Goal: Information Seeking & Learning: Learn about a topic

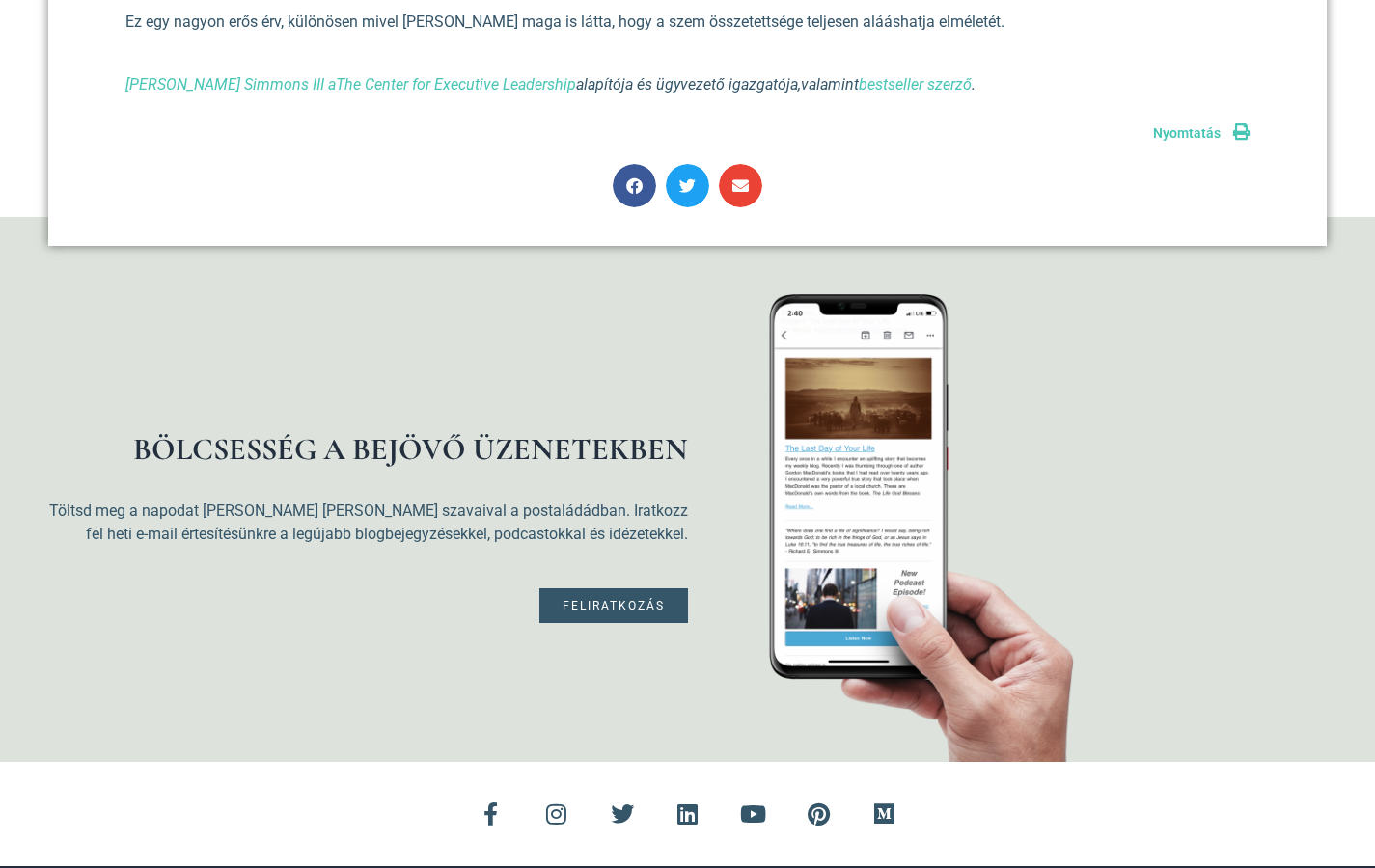
scroll to position [2263, 0]
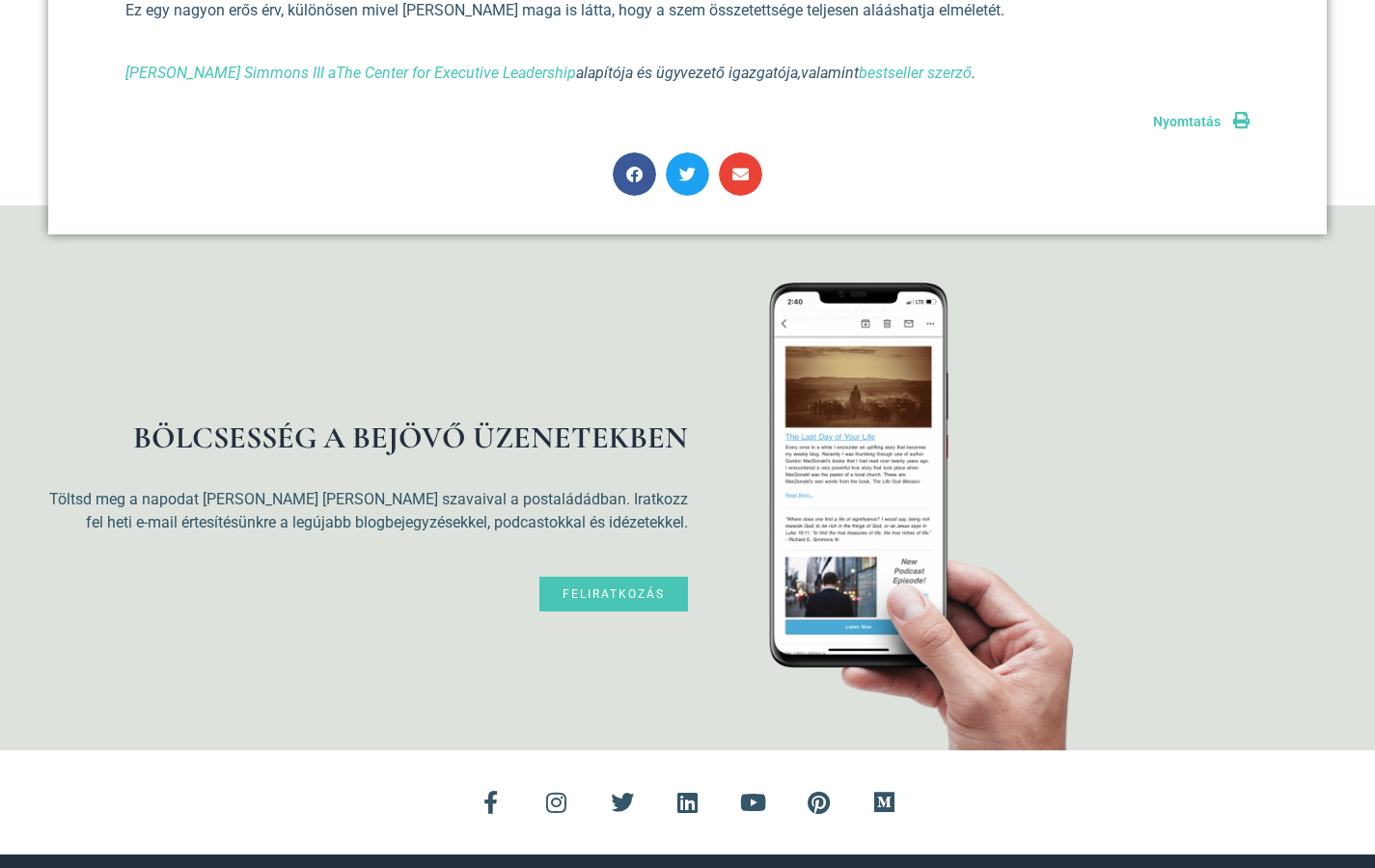
click at [604, 588] on font "Feliratkozás" at bounding box center [613, 595] width 102 height 14
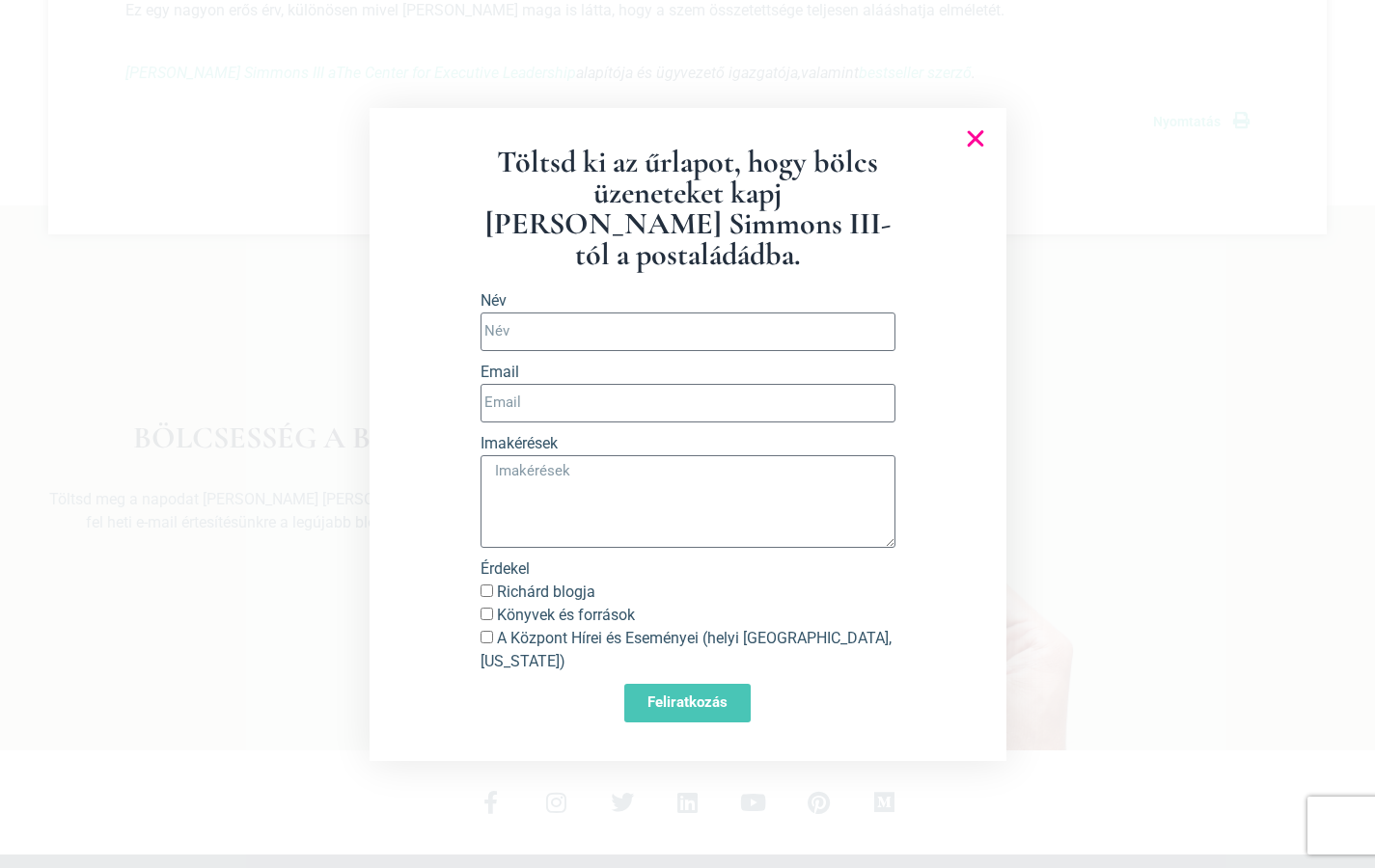
click at [985, 151] on icon "Közeli" at bounding box center [976, 139] width 23 height 23
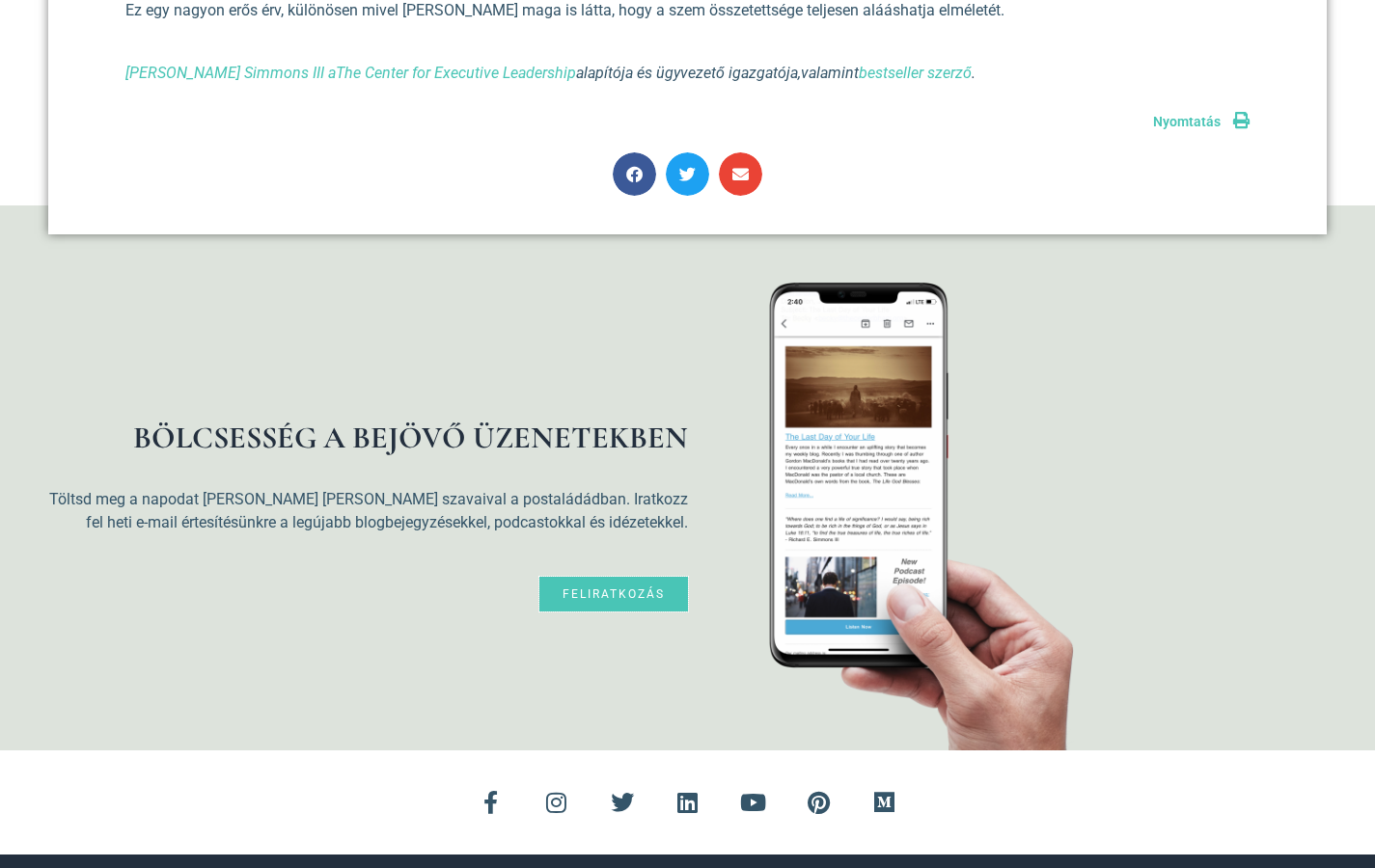
scroll to position [0, 0]
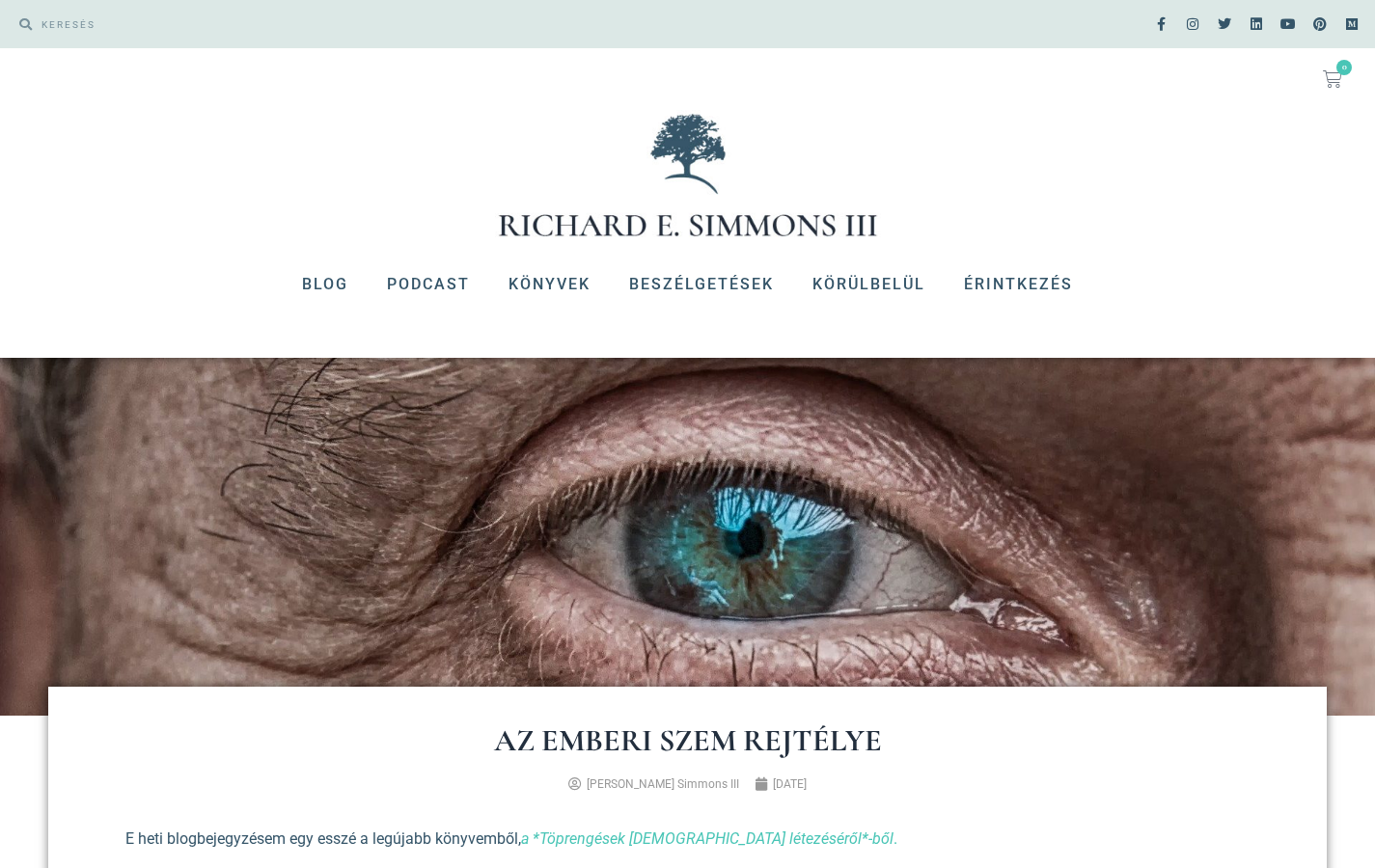
drag, startPoint x: 1389, startPoint y: 724, endPoint x: 1352, endPoint y: 4, distance: 721.0
click at [717, 290] on font "Beszélgetések" at bounding box center [702, 284] width 145 height 18
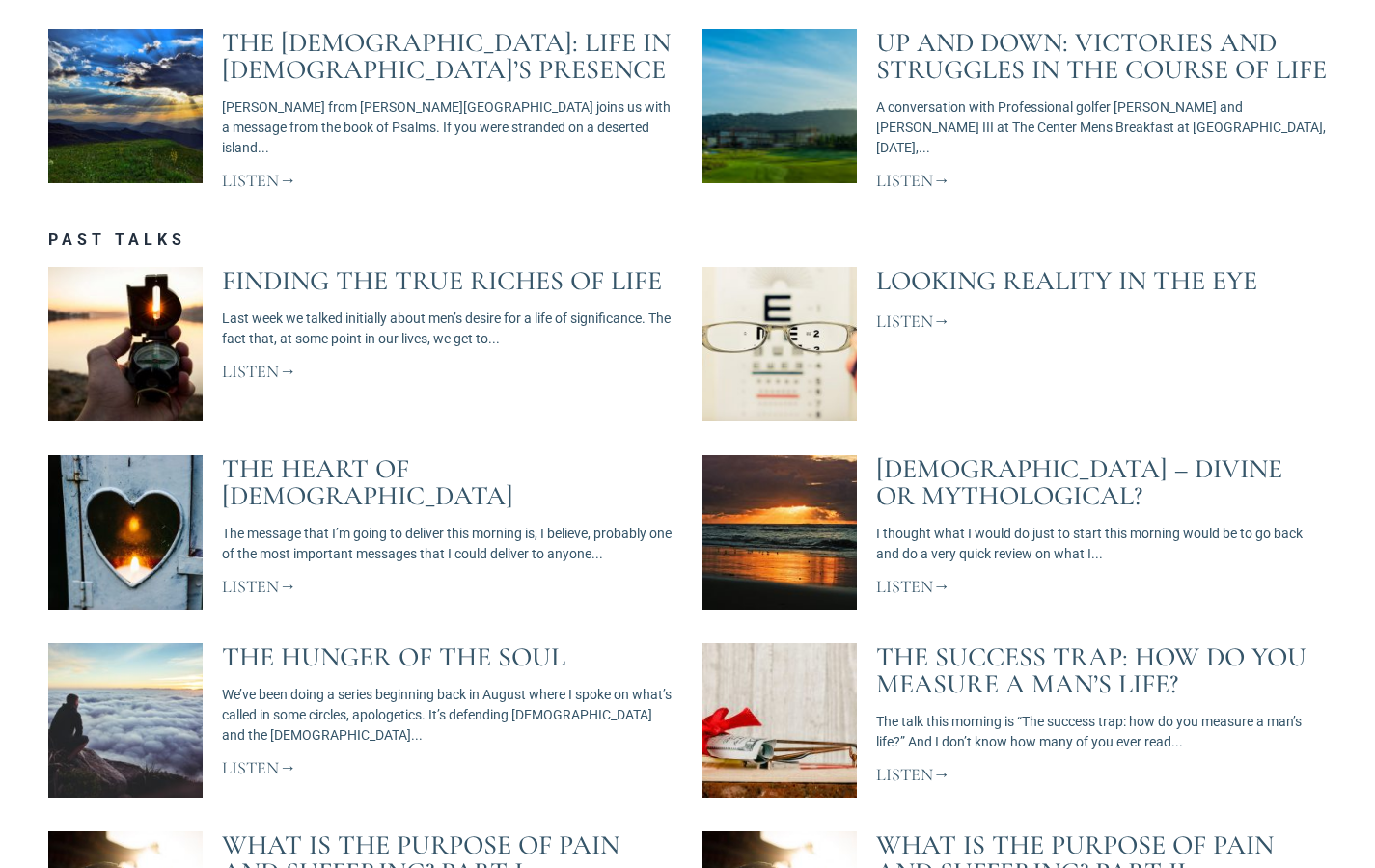
scroll to position [1445, 0]
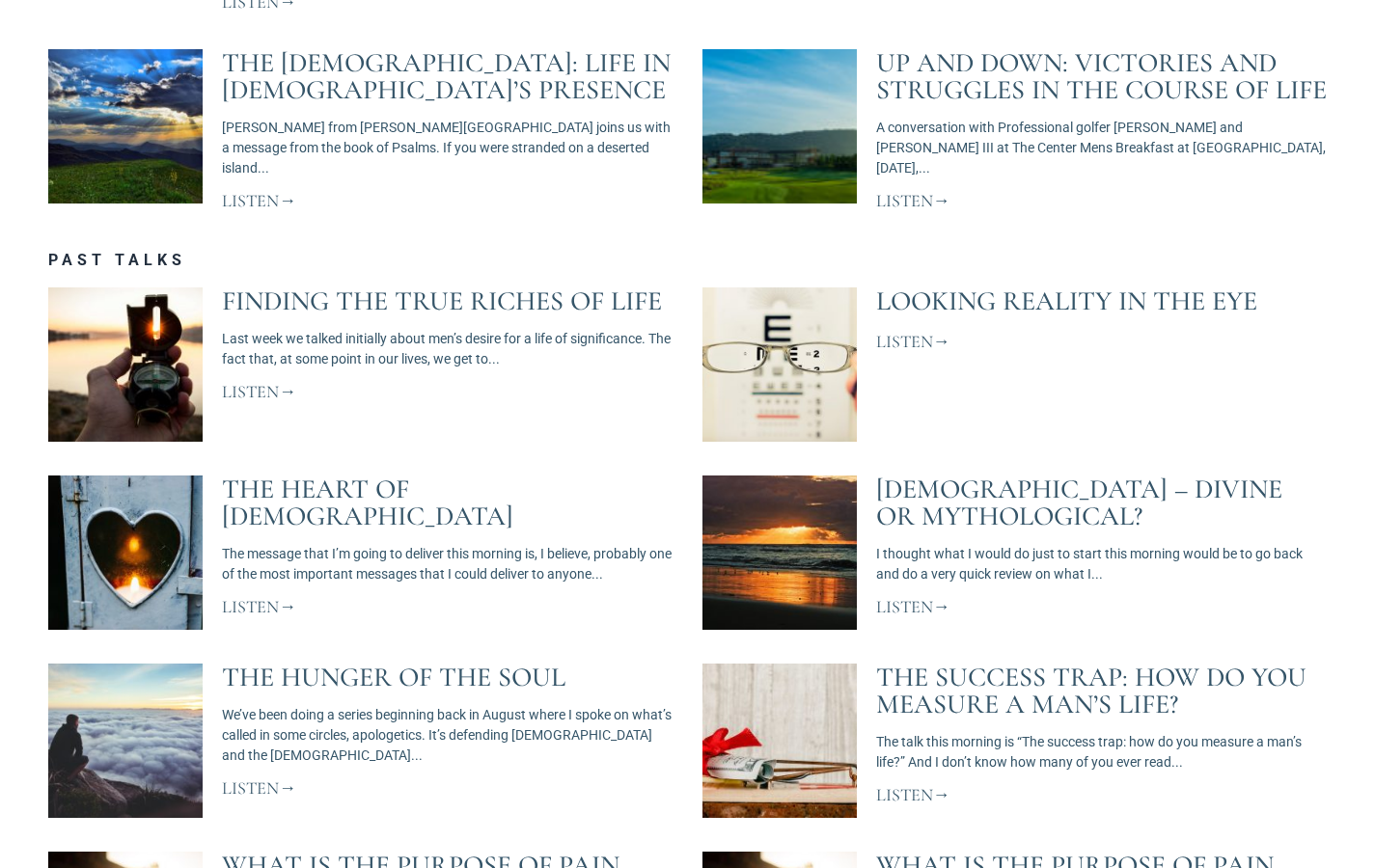
click at [817, 360] on img at bounding box center [778, 364] width 234 height 157
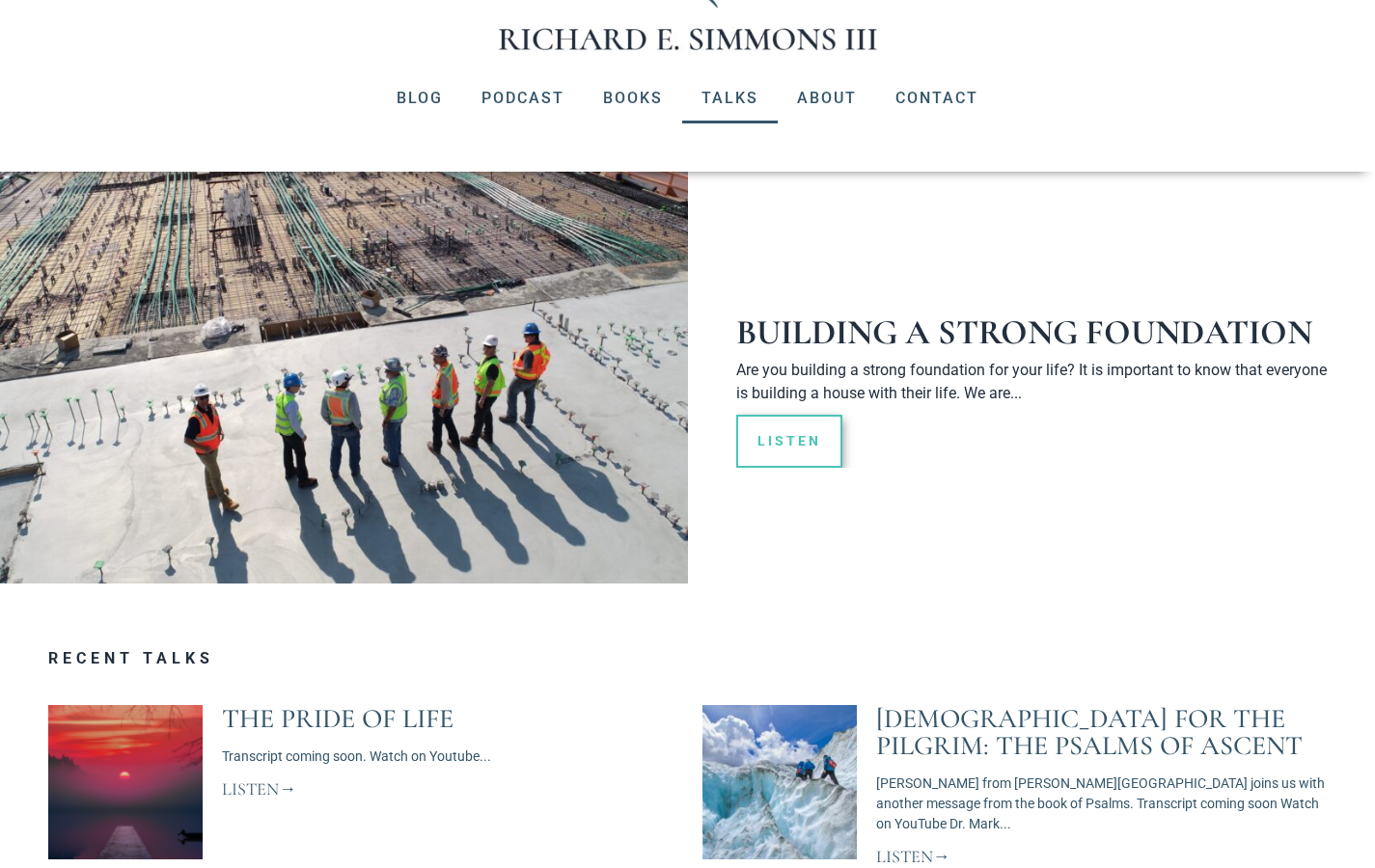
scroll to position [0, 0]
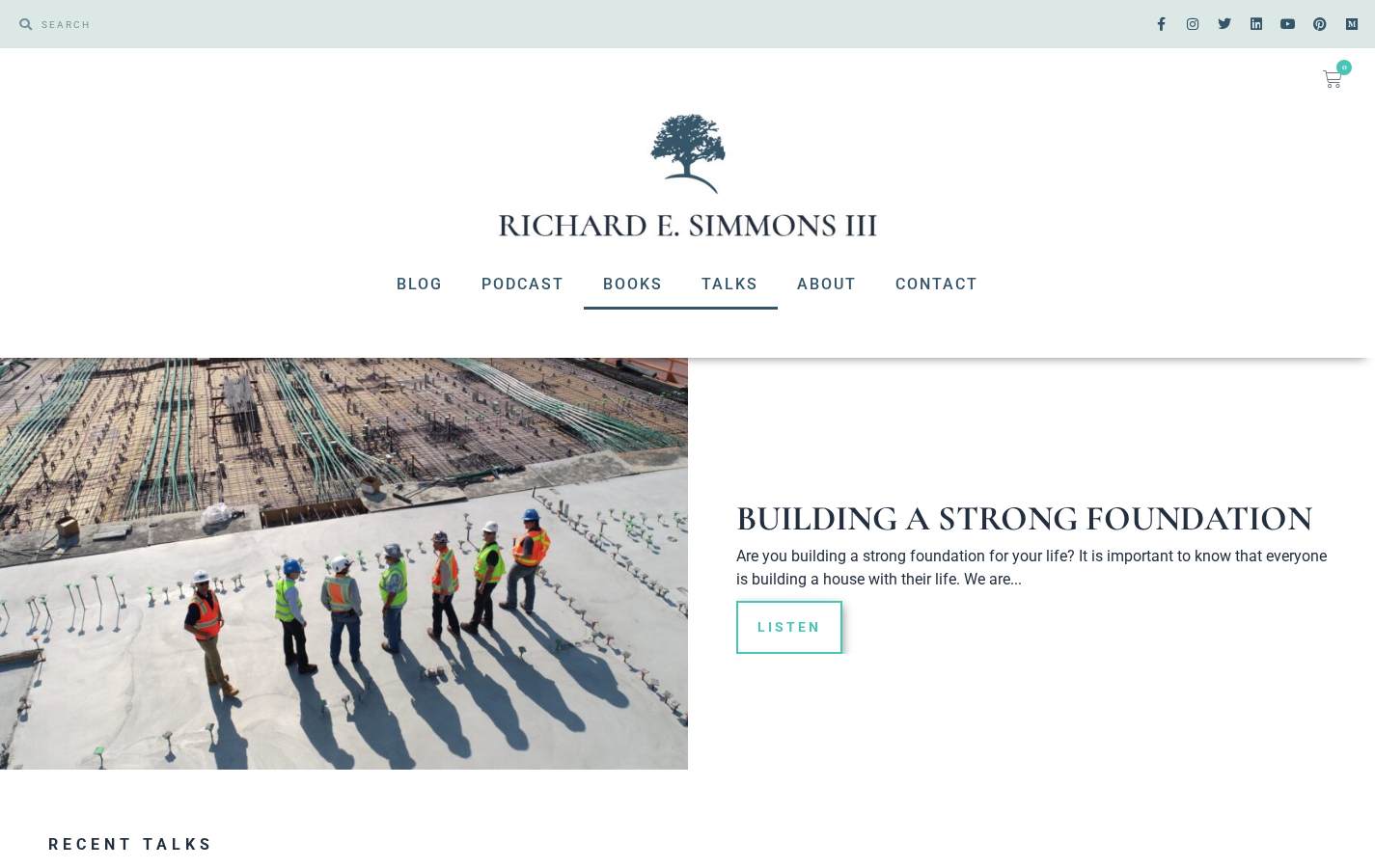
click at [613, 290] on link "Books" at bounding box center [633, 285] width 98 height 51
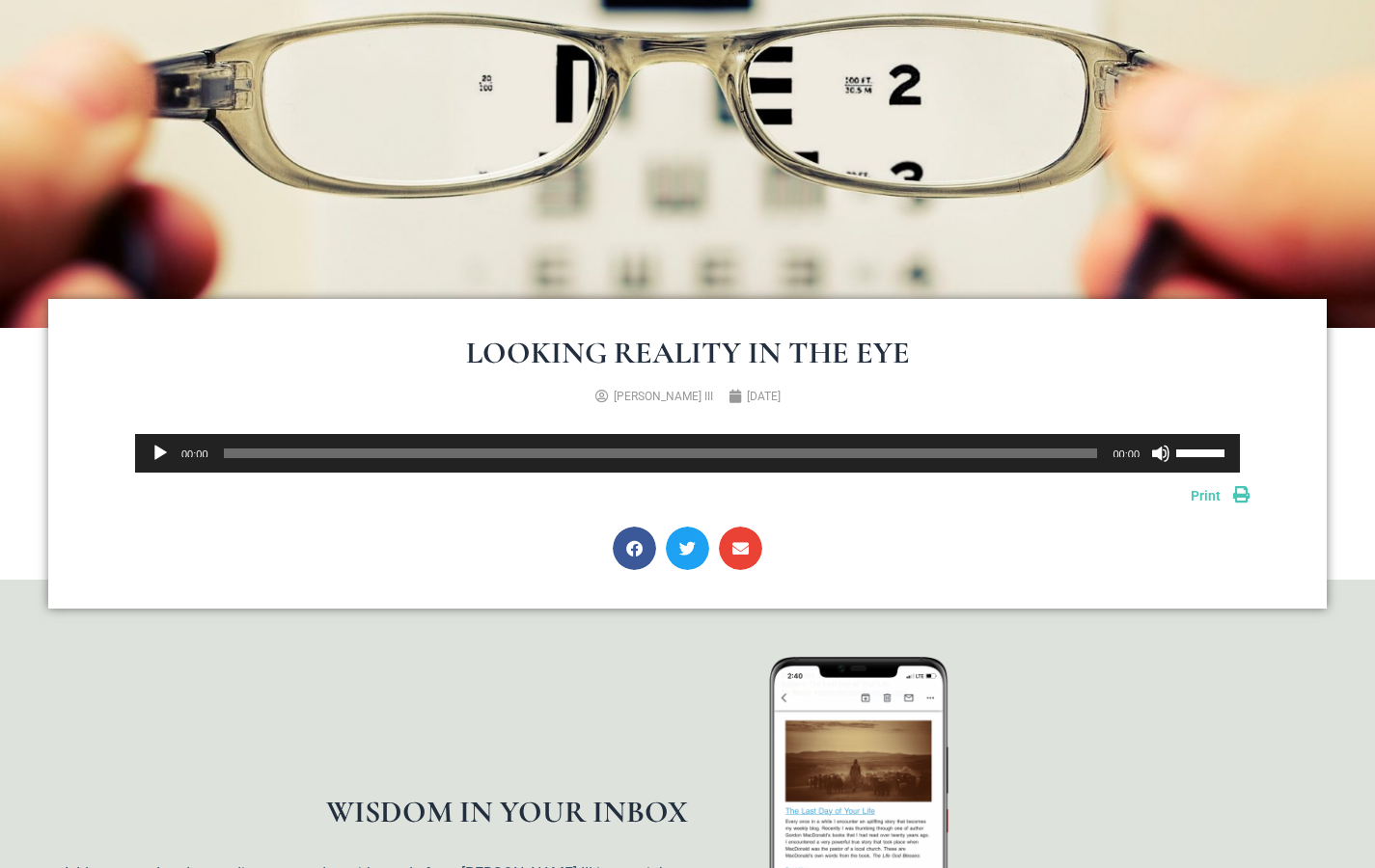
scroll to position [344, 0]
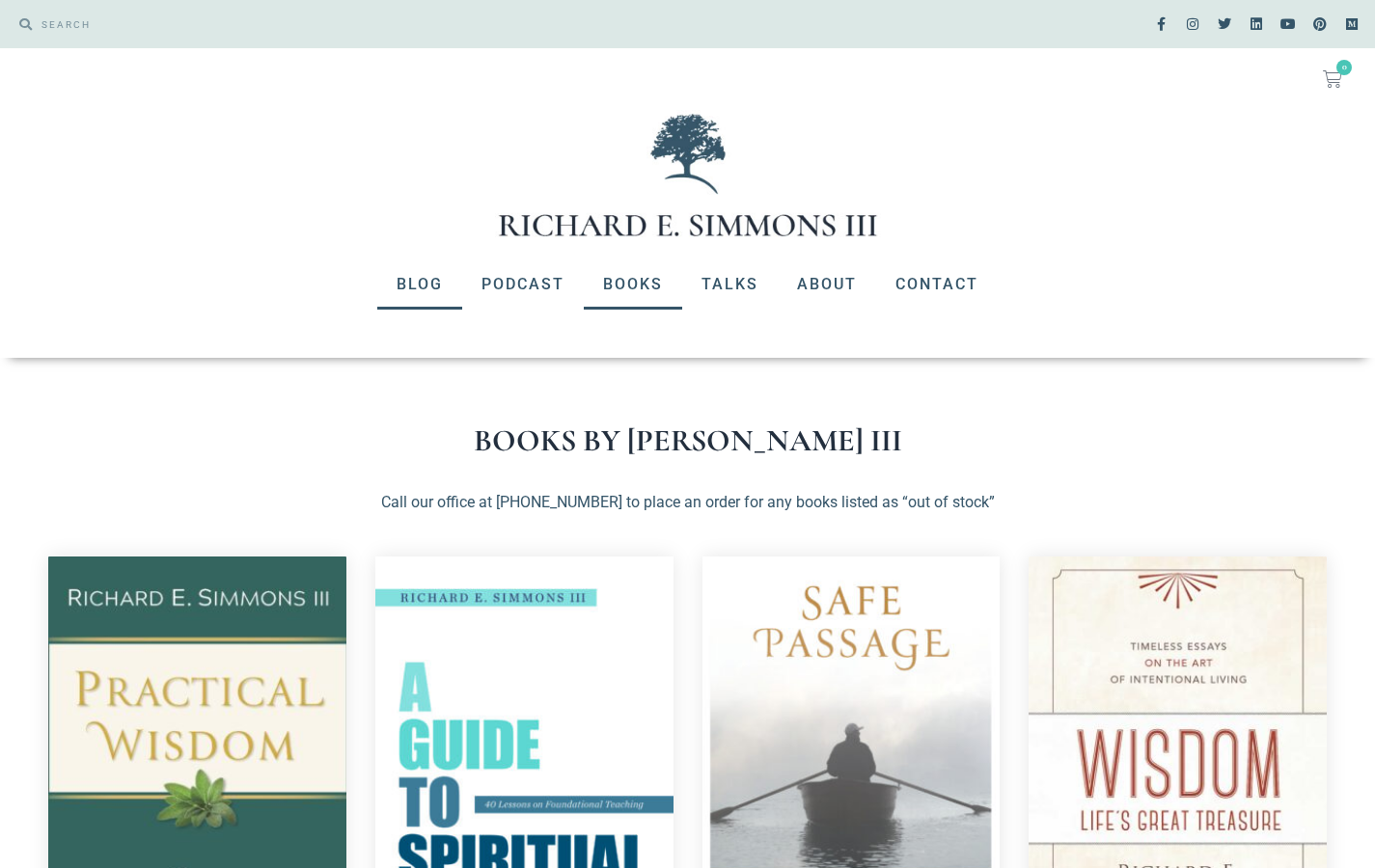
click at [430, 290] on link "Blog" at bounding box center [419, 285] width 85 height 51
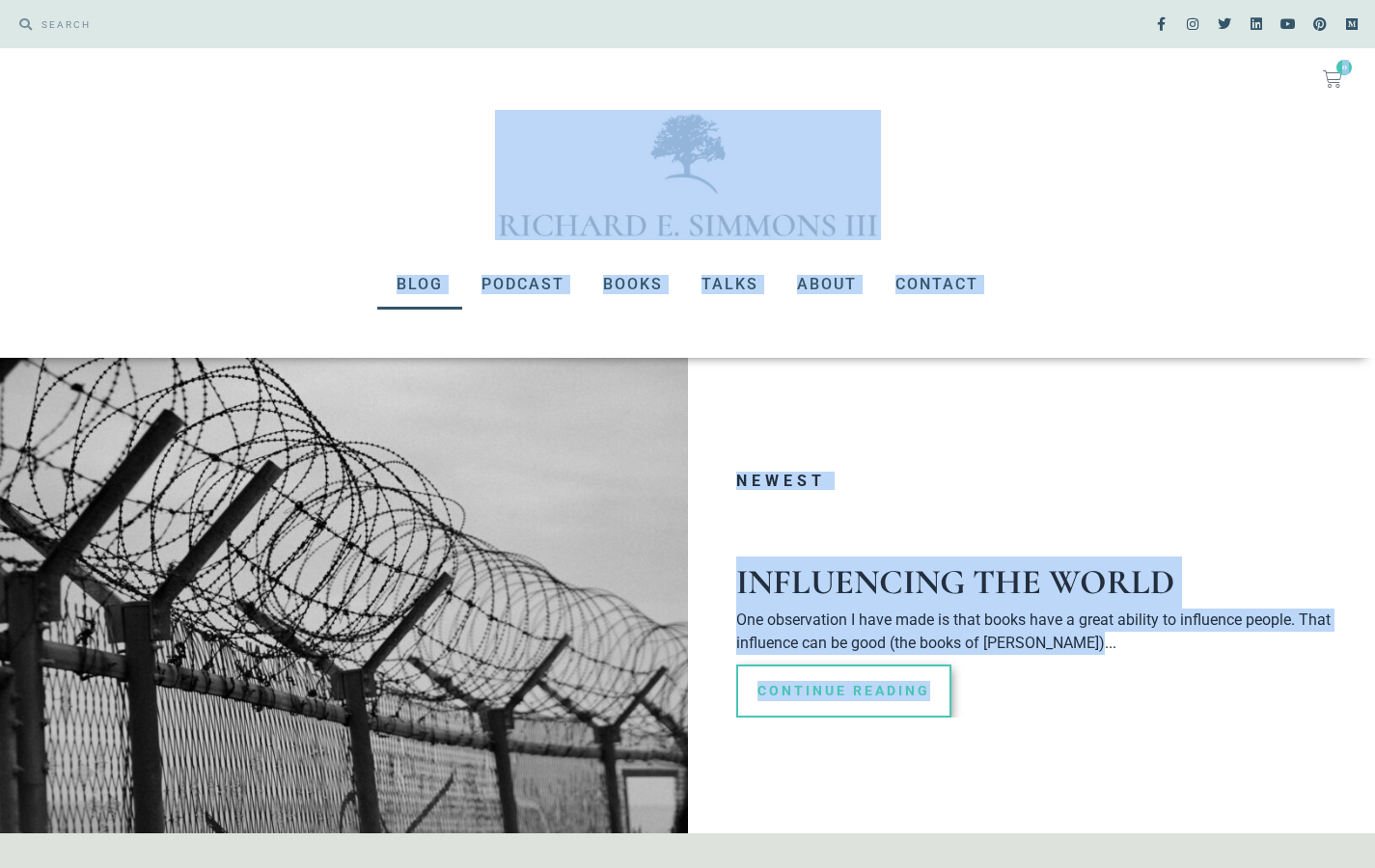
drag, startPoint x: 1389, startPoint y: 592, endPoint x: 1389, endPoint y: 0, distance: 592.0
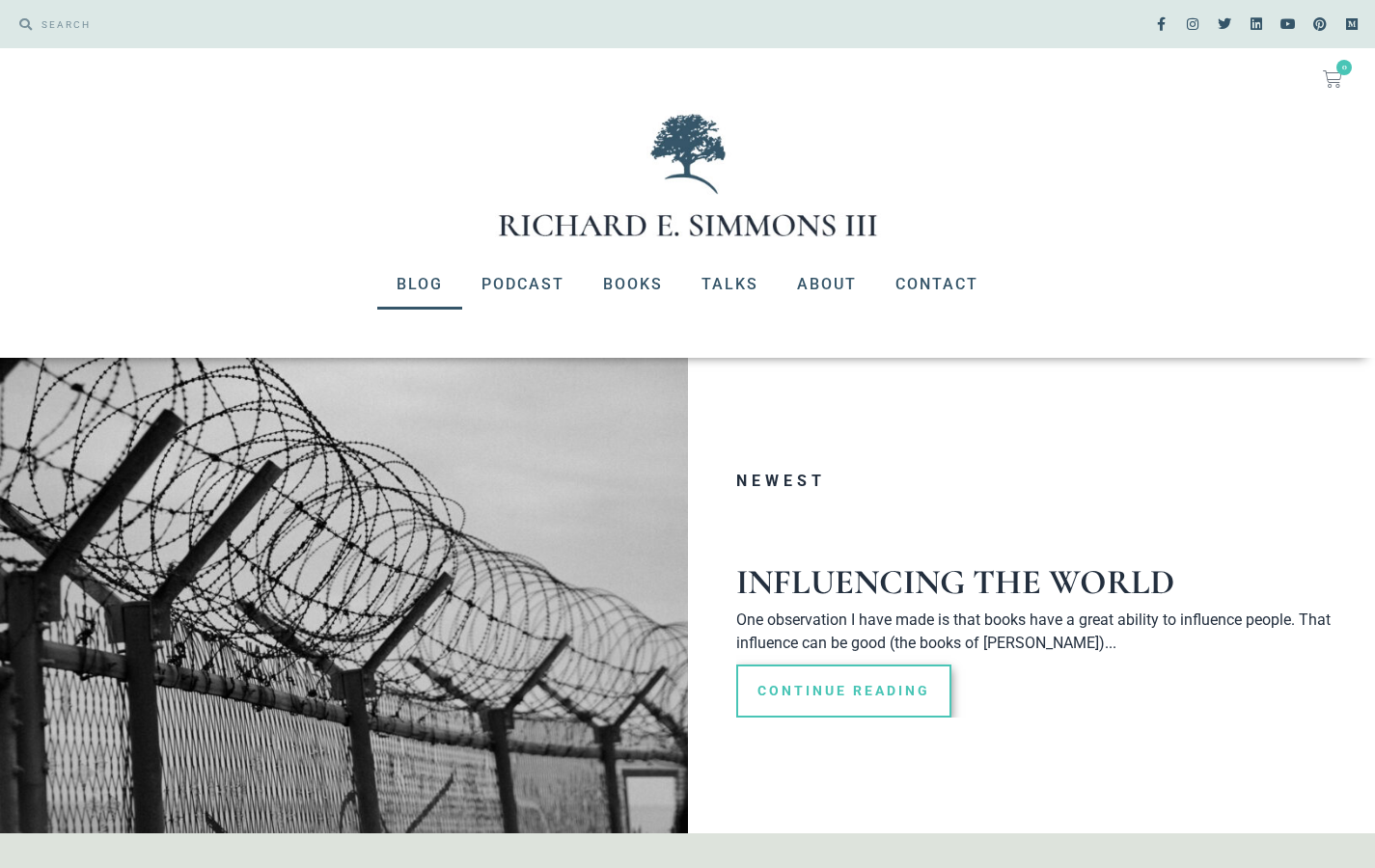
click at [1319, 110] on div at bounding box center [687, 175] width 1375 height 130
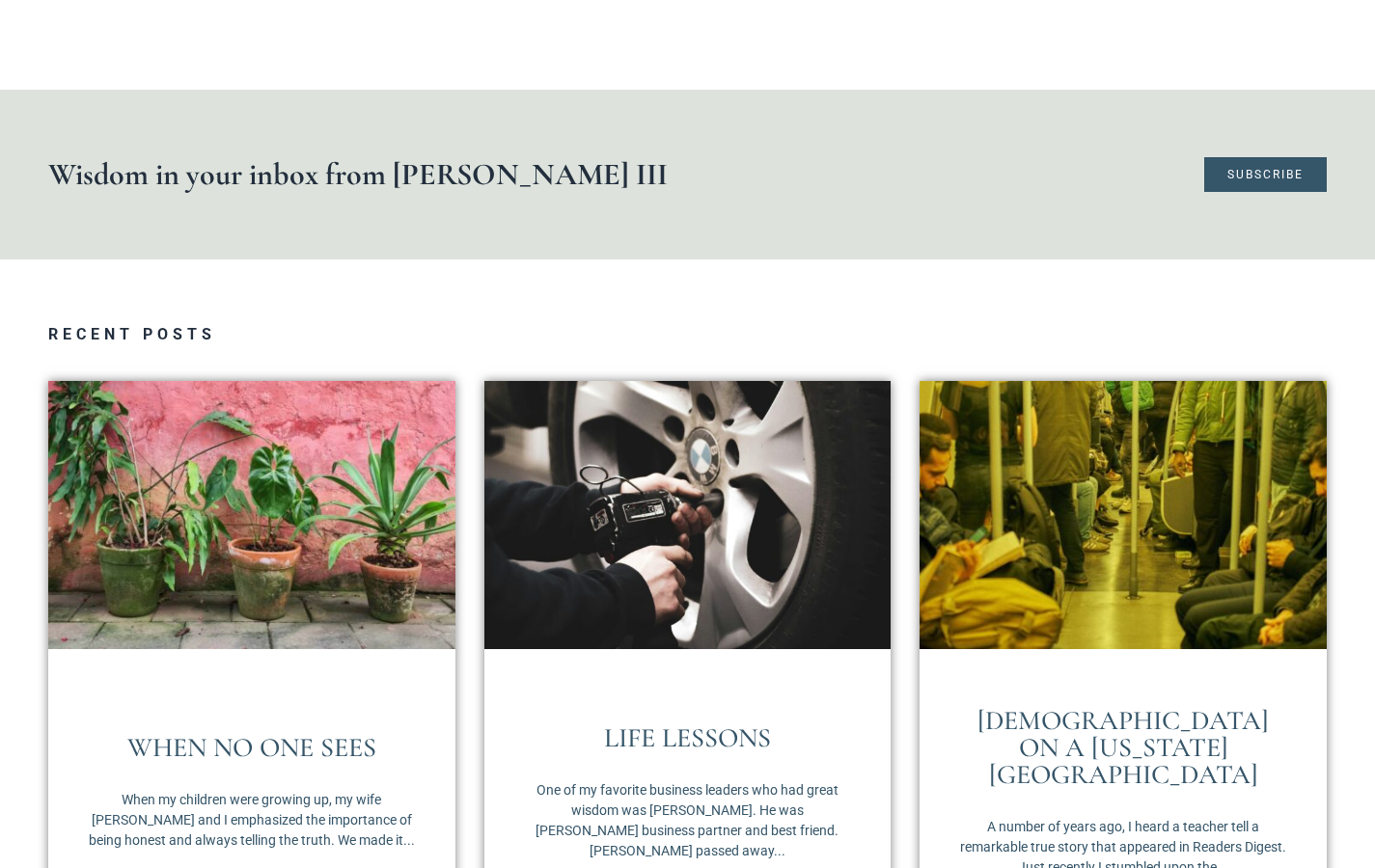
scroll to position [2025, 0]
